Goal: Task Accomplishment & Management: Use online tool/utility

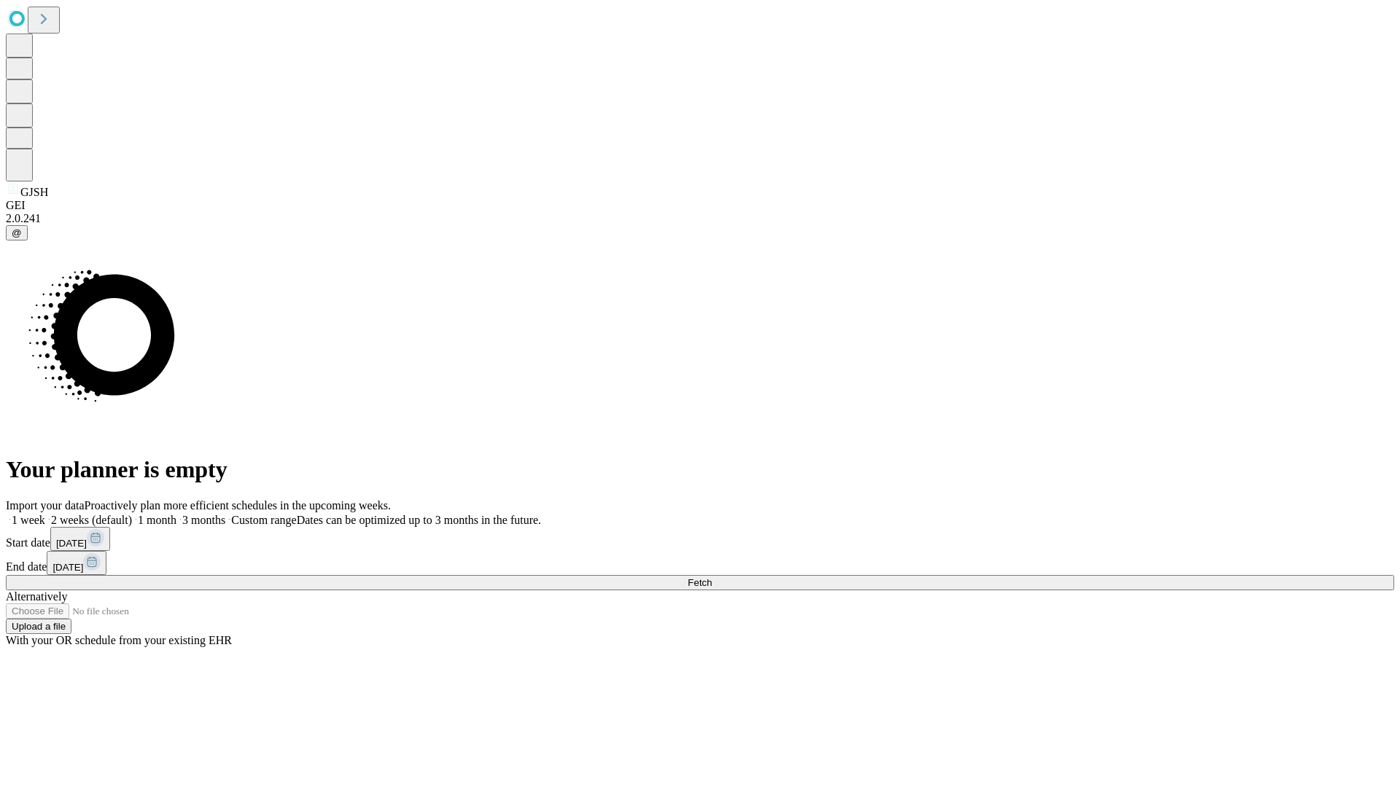
click at [712, 577] on span "Fetch" at bounding box center [699, 582] width 24 height 11
